Goal: Information Seeking & Learning: Check status

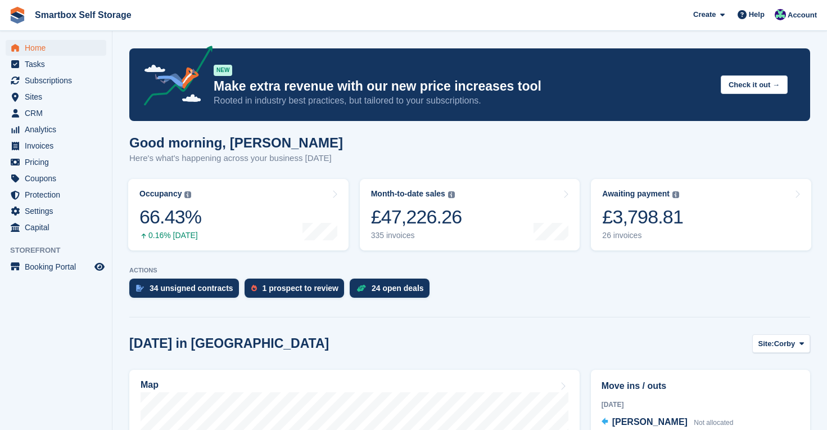
click at [46, 46] on span "Home" at bounding box center [58, 48] width 67 height 16
click at [33, 47] on span "Home" at bounding box center [58, 48] width 67 height 16
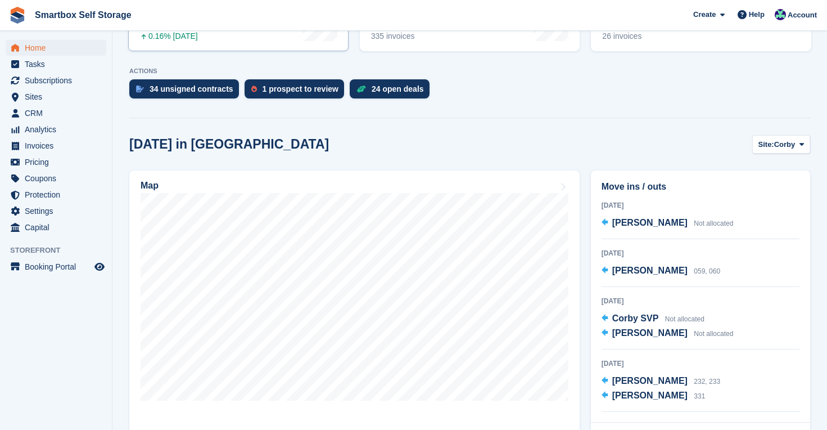
scroll to position [204, 0]
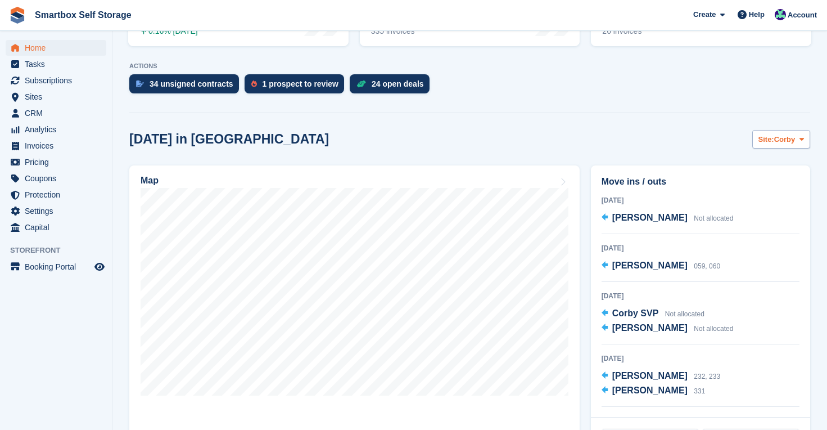
click at [789, 141] on span "Corby" at bounding box center [784, 139] width 21 height 11
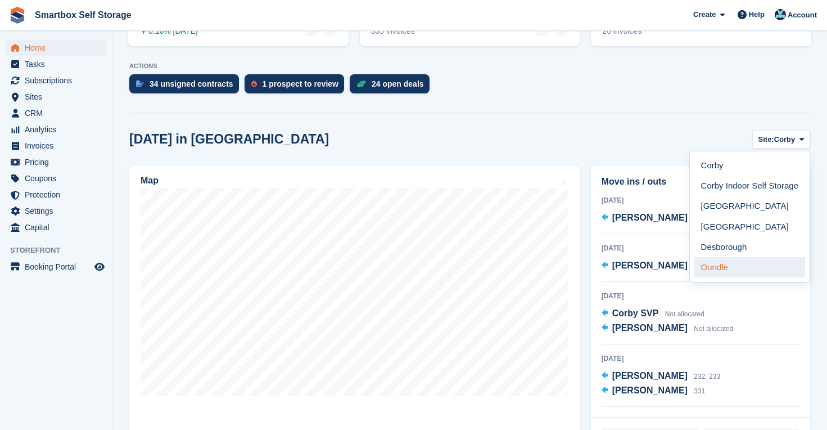
click at [755, 264] on link "Oundle" at bounding box center [749, 267] width 111 height 20
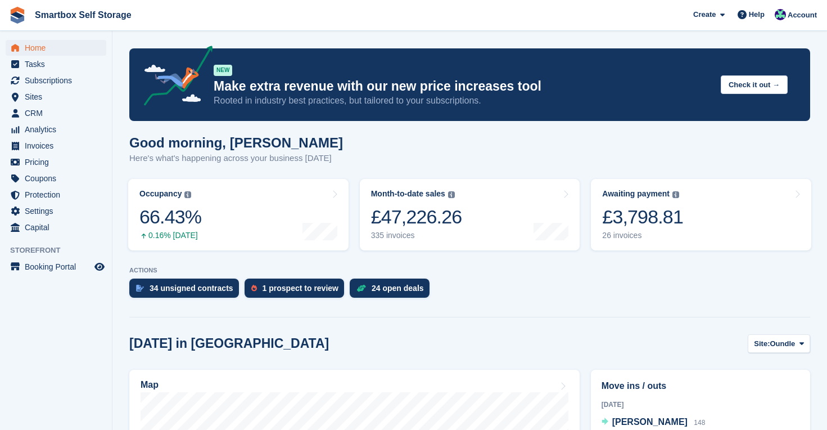
scroll to position [0, 0]
click at [43, 134] on span "Analytics" at bounding box center [58, 129] width 67 height 16
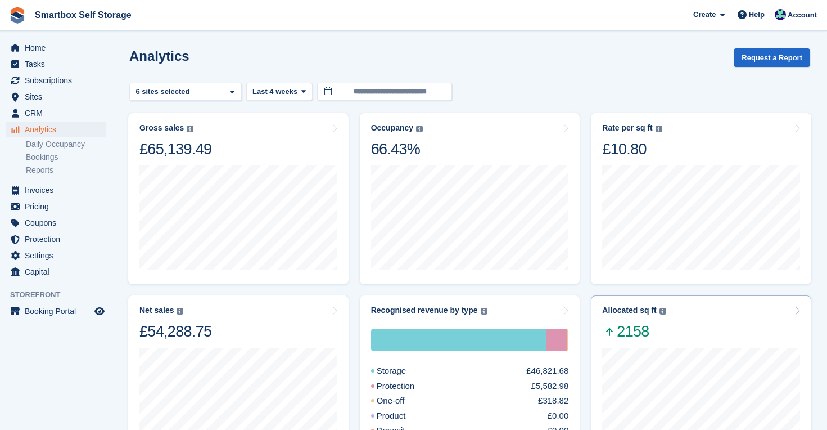
click at [702, 328] on div "Allocated sq ft The total change in allocated area from the beginning to the en…" at bounding box center [701, 322] width 198 height 35
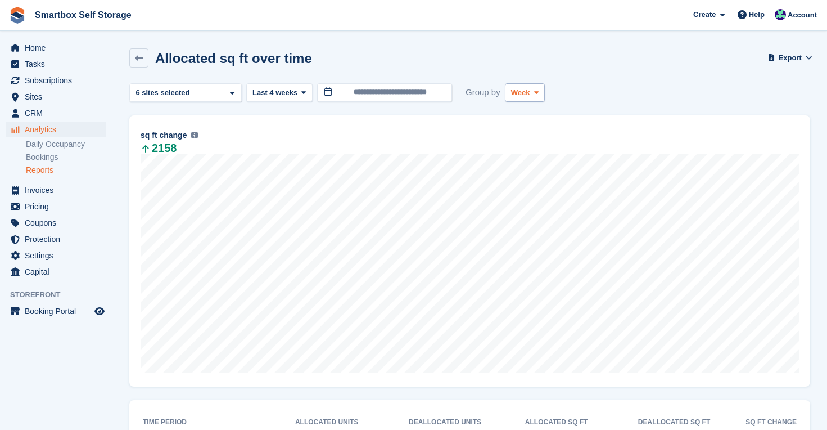
click at [534, 94] on span at bounding box center [536, 92] width 9 height 9
click at [543, 159] on link "Month" at bounding box center [559, 160] width 98 height 20
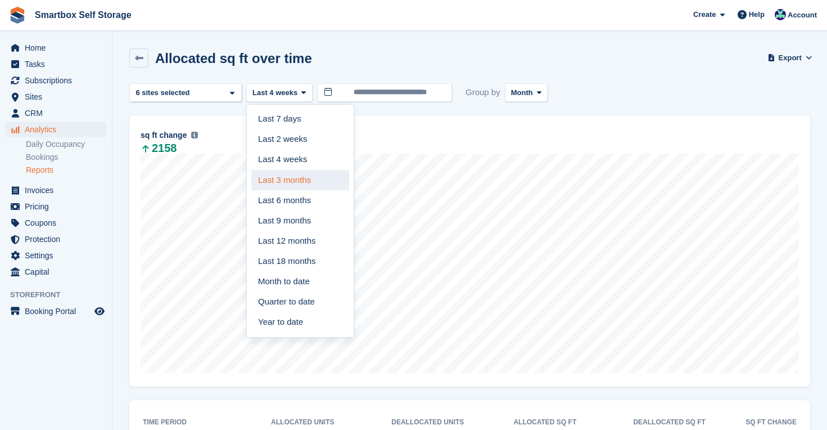
click at [302, 170] on link "Last 3 months" at bounding box center [300, 180] width 98 height 20
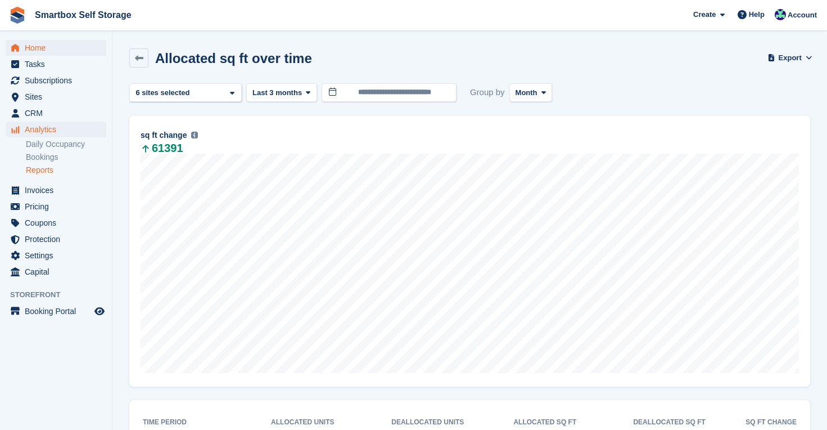
click at [32, 48] on span "Home" at bounding box center [58, 48] width 67 height 16
